Goal: Check status: Check status

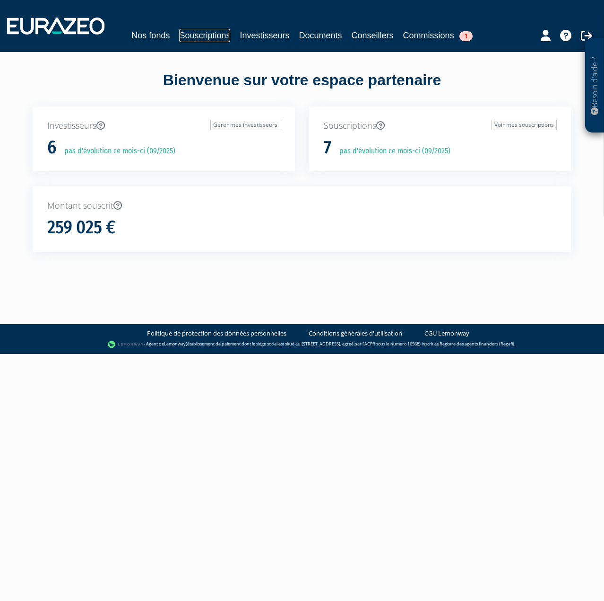
click at [216, 38] on link "Souscriptions" at bounding box center [204, 35] width 51 height 13
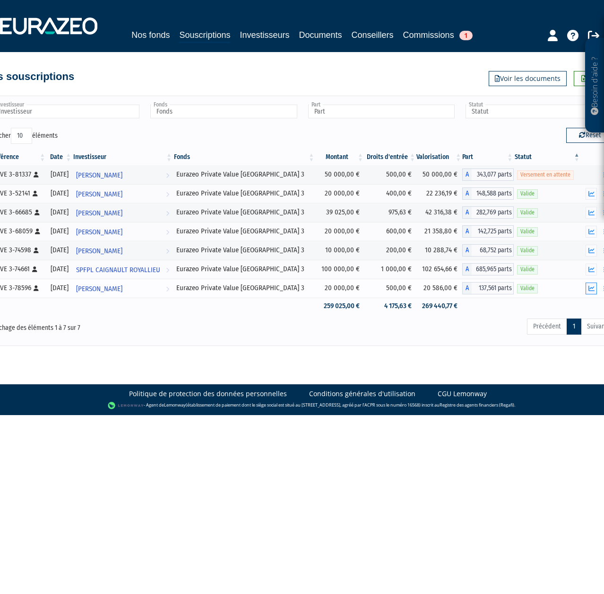
click at [591, 286] on icon "button" at bounding box center [592, 288] width 6 height 6
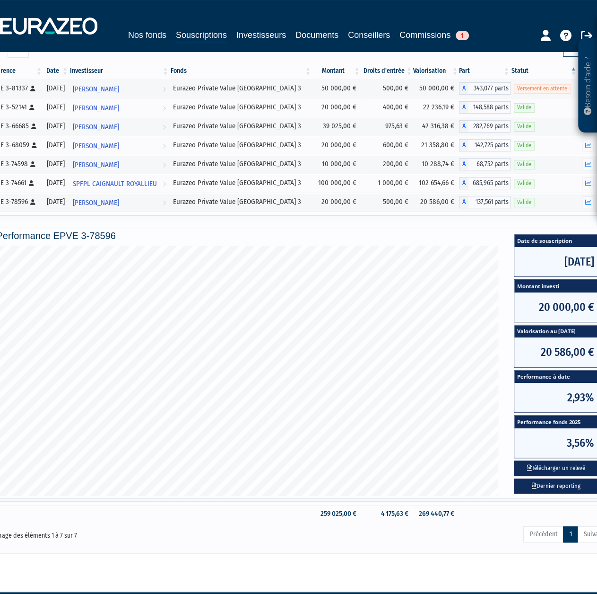
scroll to position [113, 0]
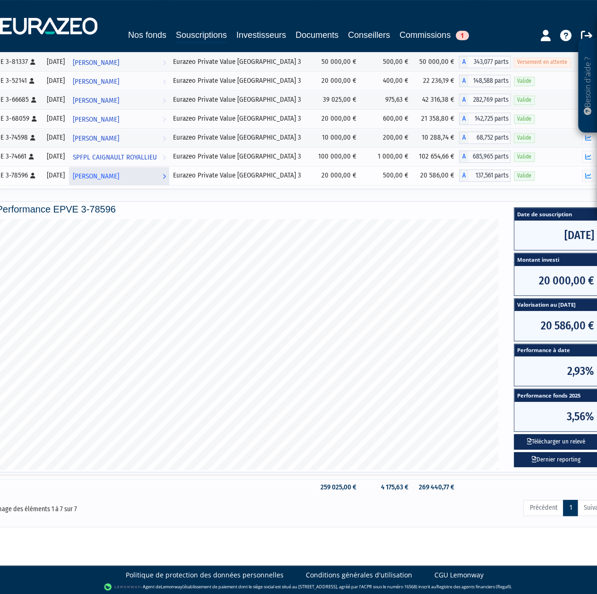
click at [115, 174] on span "[PERSON_NAME]" at bounding box center [96, 175] width 46 height 17
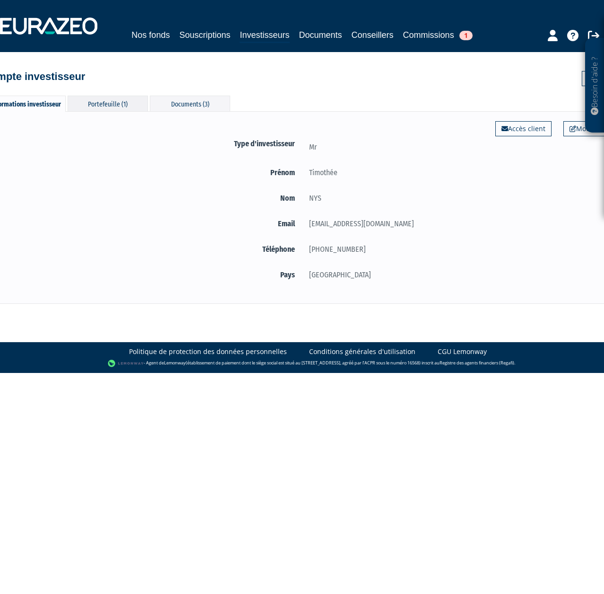
click at [117, 104] on div "Portefeuille (1)" at bounding box center [108, 104] width 80 height 16
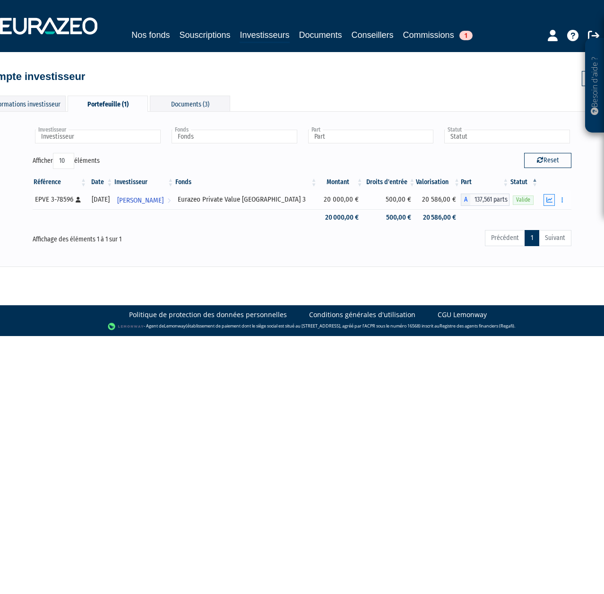
click at [551, 198] on icon "button" at bounding box center [550, 200] width 6 height 6
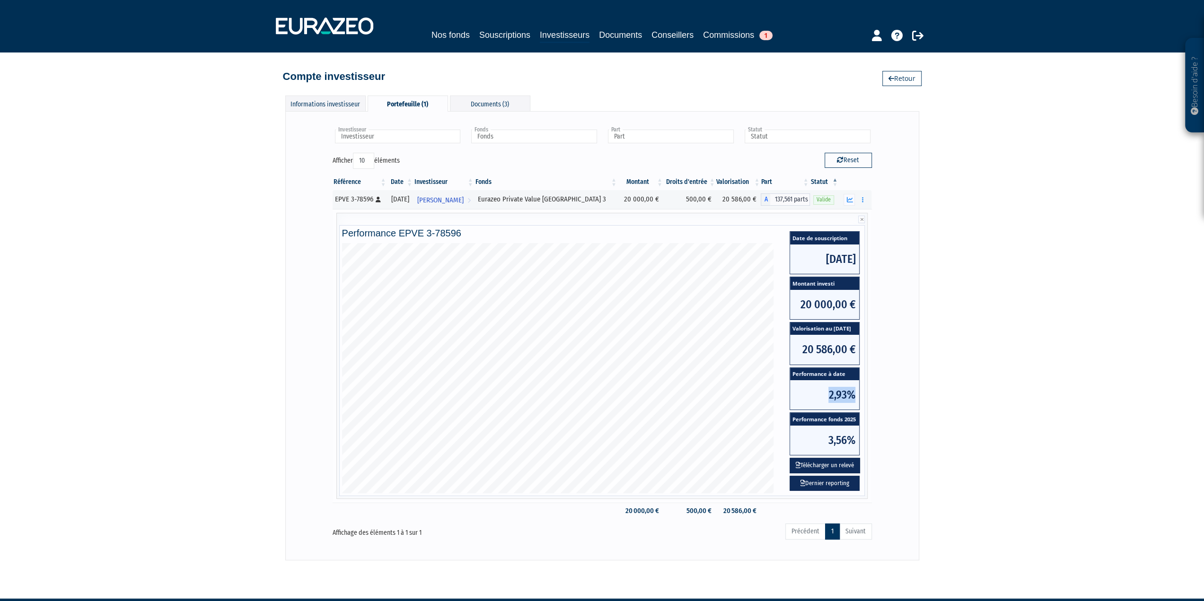
drag, startPoint x: 830, startPoint y: 395, endPoint x: 862, endPoint y: 396, distance: 32.2
click at [604, 396] on div "Date de souscription 13/03/2025 Montant investi 20 000,00 € Valorisation au 05/…" at bounding box center [824, 361] width 75 height 264
click at [604, 401] on span "2,93%" at bounding box center [824, 394] width 69 height 29
drag, startPoint x: 830, startPoint y: 399, endPoint x: 855, endPoint y: 393, distance: 26.2
click at [604, 393] on span "2,93%" at bounding box center [824, 394] width 69 height 29
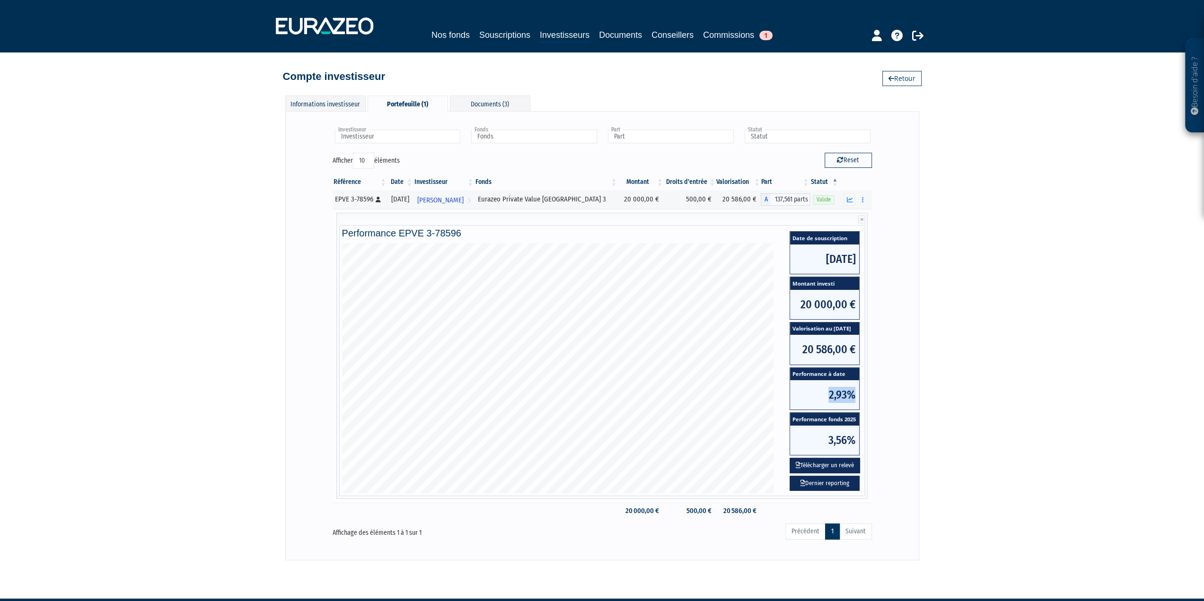
click at [604, 399] on span "2,93%" at bounding box center [824, 394] width 69 height 29
click at [604, 394] on span "2,93%" at bounding box center [824, 394] width 69 height 29
drag, startPoint x: 830, startPoint y: 394, endPoint x: 859, endPoint y: 394, distance: 29.3
click at [604, 394] on span "2,93%" at bounding box center [824, 394] width 69 height 29
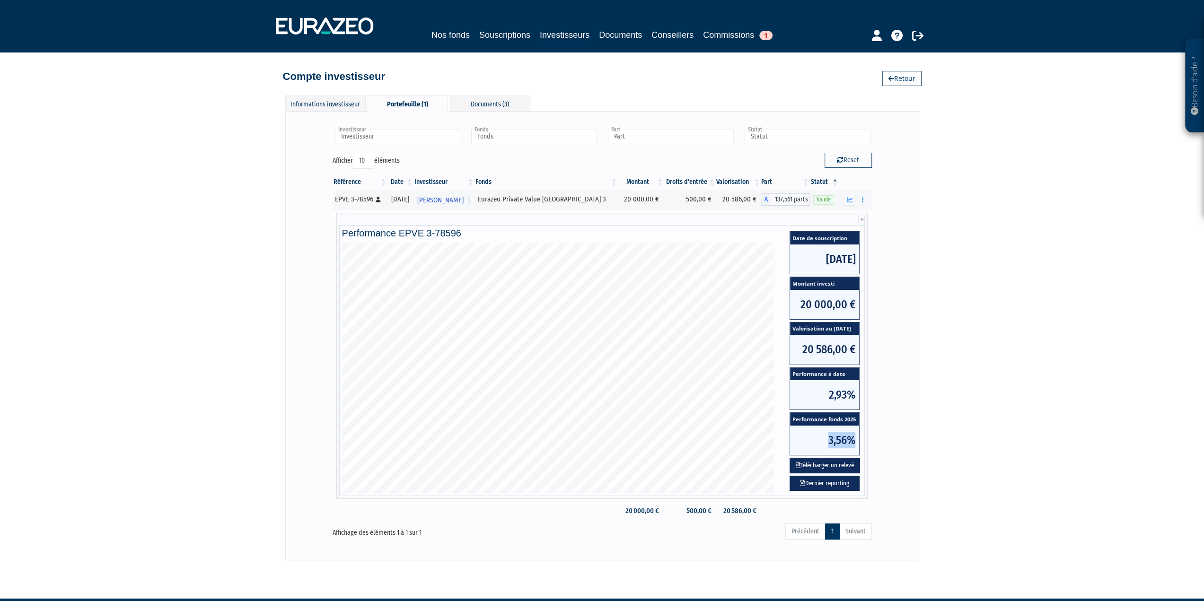
drag, startPoint x: 854, startPoint y: 439, endPoint x: 829, endPoint y: 444, distance: 26.1
click at [604, 444] on span "3,56%" at bounding box center [824, 440] width 69 height 29
